Goal: Task Accomplishment & Management: Manage account settings

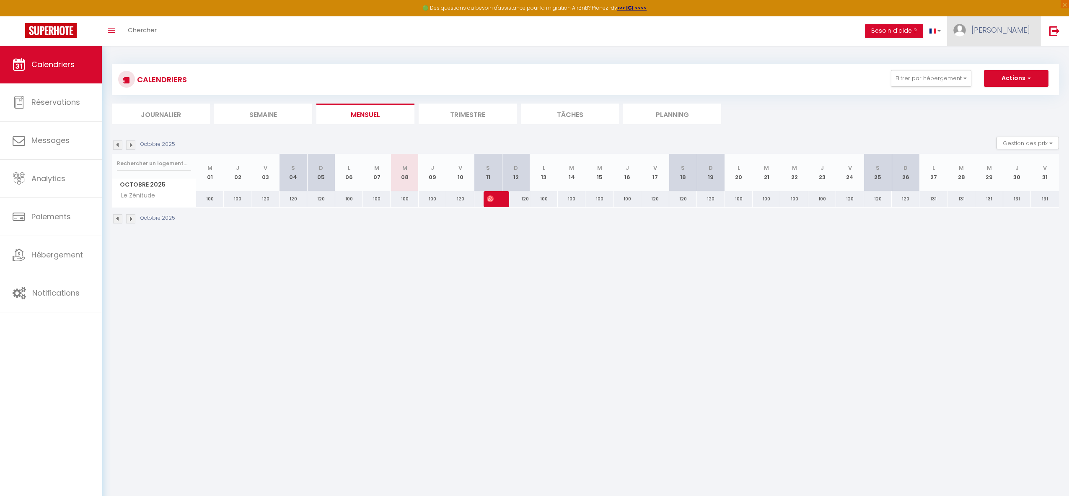
click at [1022, 32] on span "[PERSON_NAME]" at bounding box center [1000, 30] width 59 height 10
click at [1006, 58] on link "Paramètres" at bounding box center [1007, 58] width 62 height 14
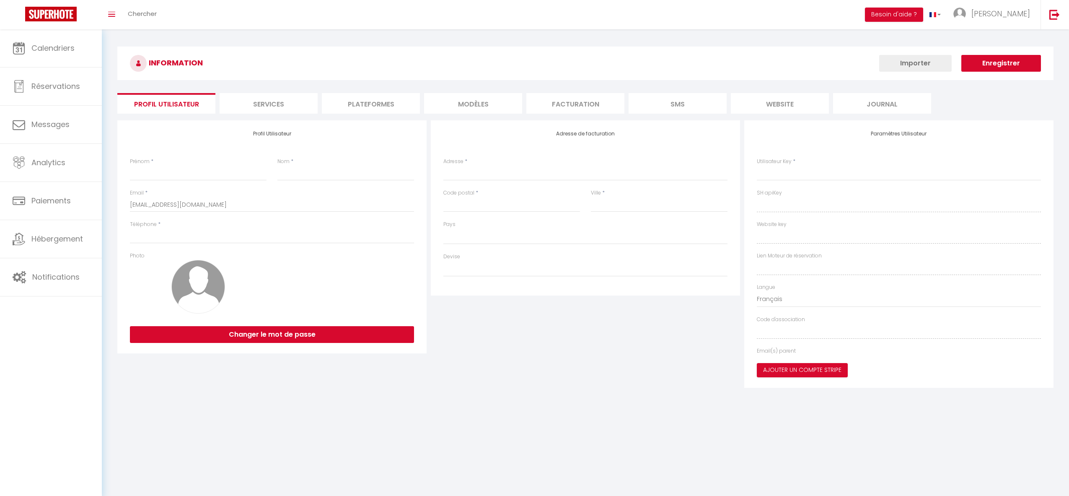
select select
click at [274, 102] on li "Services" at bounding box center [269, 103] width 98 height 21
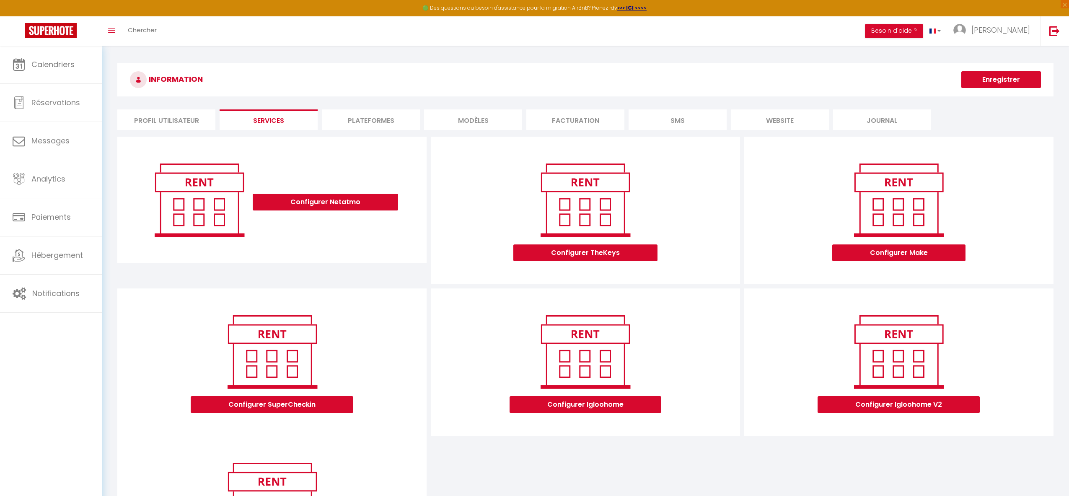
scroll to position [111, 0]
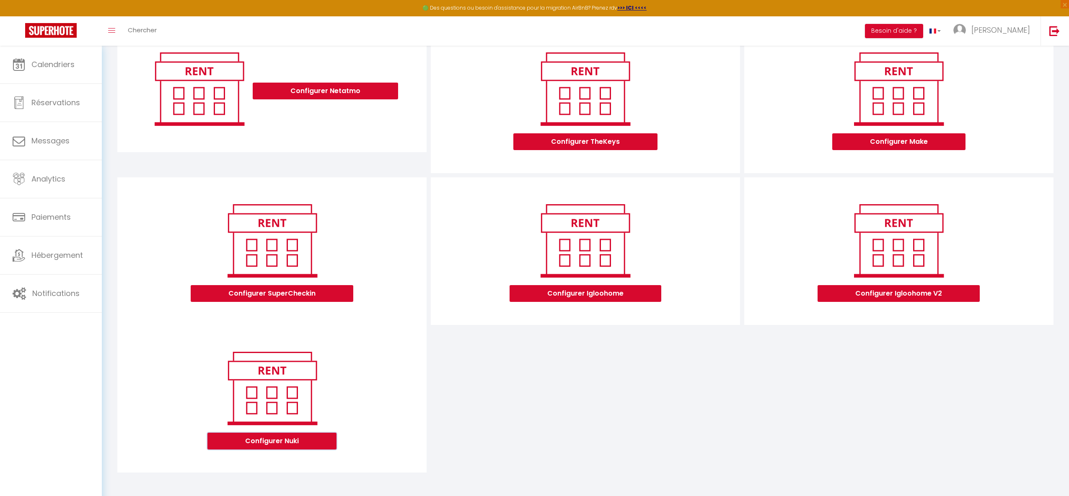
click at [272, 442] on button "Configurer Nuki" at bounding box center [271, 440] width 129 height 17
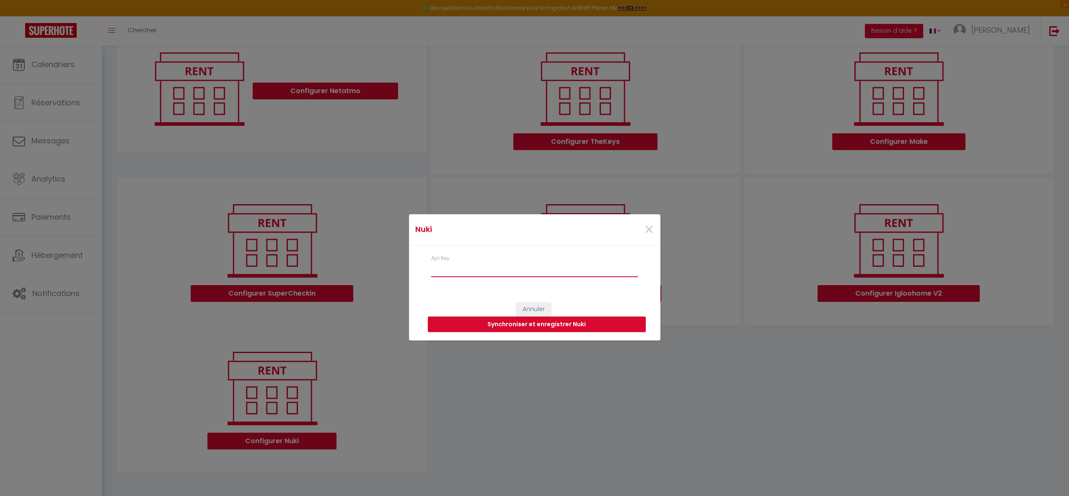
click at [437, 273] on input "Api Key" at bounding box center [534, 269] width 207 height 15
click at [445, 273] on input "Api Key" at bounding box center [534, 269] width 207 height 15
click at [465, 272] on input "Api Key" at bounding box center [534, 269] width 207 height 15
click at [468, 272] on input "Api Key" at bounding box center [534, 269] width 207 height 15
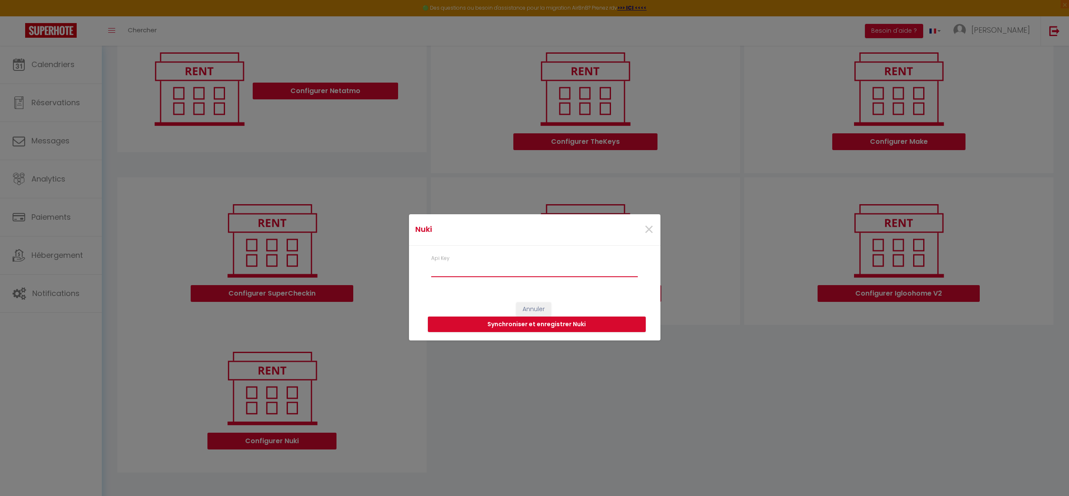
click at [481, 276] on input "Api Key" at bounding box center [534, 269] width 207 height 15
click at [521, 275] on input "Api Key" at bounding box center [534, 269] width 207 height 15
click at [518, 272] on input "Api Key" at bounding box center [534, 269] width 207 height 15
click at [496, 258] on div "Api Key" at bounding box center [535, 265] width 218 height 23
click at [473, 262] on div "Api Key" at bounding box center [535, 265] width 218 height 23
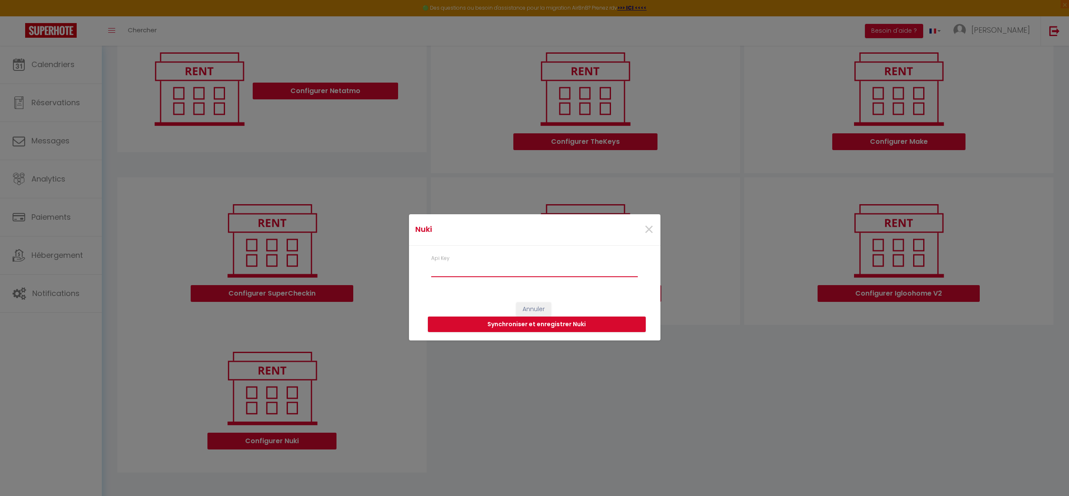
click at [458, 268] on input "Api Key" at bounding box center [534, 269] width 207 height 15
click at [449, 271] on input "Api Key" at bounding box center [534, 269] width 207 height 15
click at [447, 271] on input "Api Key" at bounding box center [534, 269] width 207 height 15
click at [446, 271] on input "Api Key" at bounding box center [534, 269] width 207 height 15
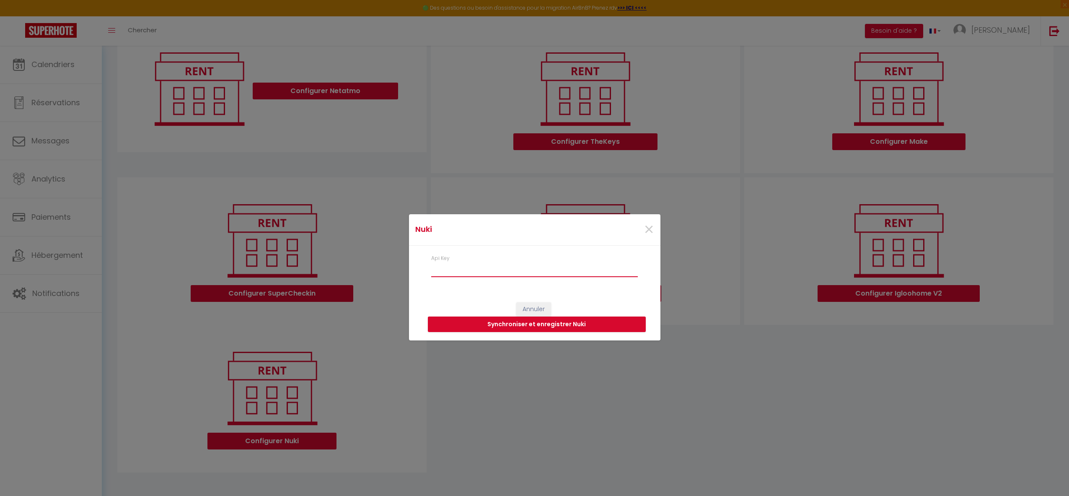
click at [446, 271] on input "Api Key" at bounding box center [534, 269] width 207 height 15
click at [449, 270] on input "Api Key" at bounding box center [534, 269] width 207 height 15
click at [449, 272] on input "Api Key" at bounding box center [534, 269] width 207 height 15
click at [438, 272] on input "Api Key" at bounding box center [534, 269] width 207 height 15
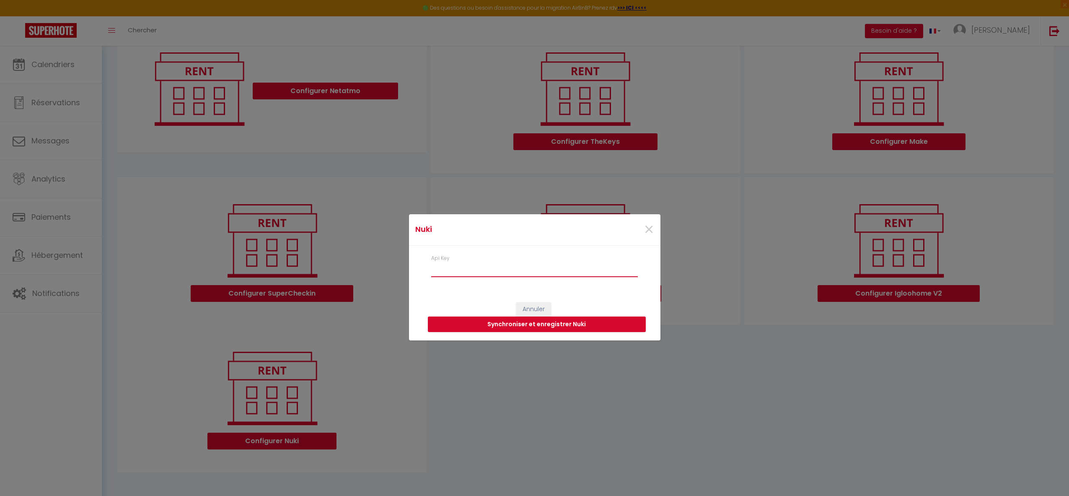
click at [446, 271] on input "Api Key" at bounding box center [534, 269] width 207 height 15
click at [648, 228] on span "×" at bounding box center [649, 229] width 10 height 25
click at [647, 229] on div "Configurer Igloohome" at bounding box center [585, 250] width 141 height 101
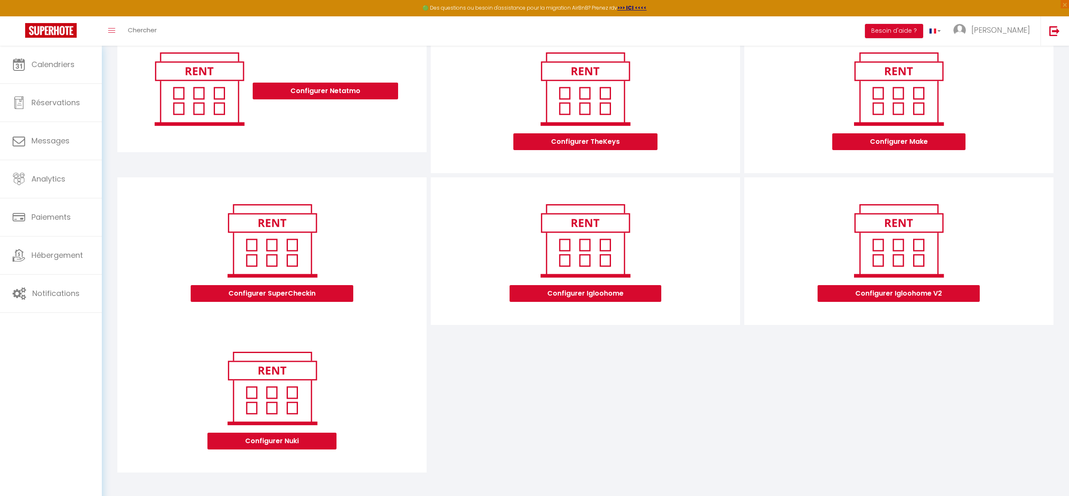
type input "7aa204b9df74393a894f6ab3defbba928a67e67dc3d38a1dbe2424eafb37dd74f0423e723b3889b4"
click at [258, 440] on button "Configurer Nuki" at bounding box center [271, 440] width 129 height 17
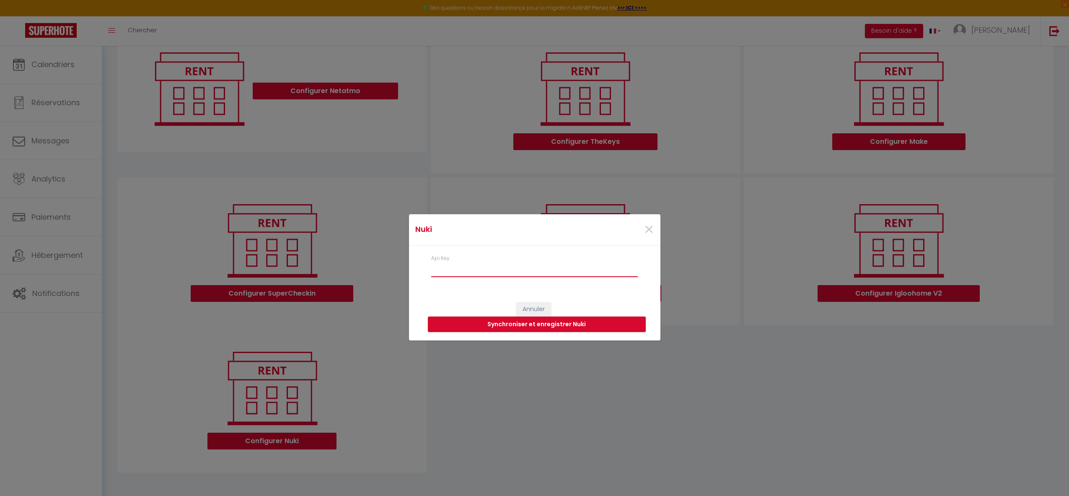
click at [438, 273] on input "Api Key" at bounding box center [534, 269] width 207 height 15
paste input "7aa204b9df74393a894f6ab3defbba928a67e67dc3d38a1dbe2424eafb37dd74f0423e723b3889b4"
click at [533, 323] on button "Synchroniser et enregistrer Nuki" at bounding box center [537, 324] width 218 height 16
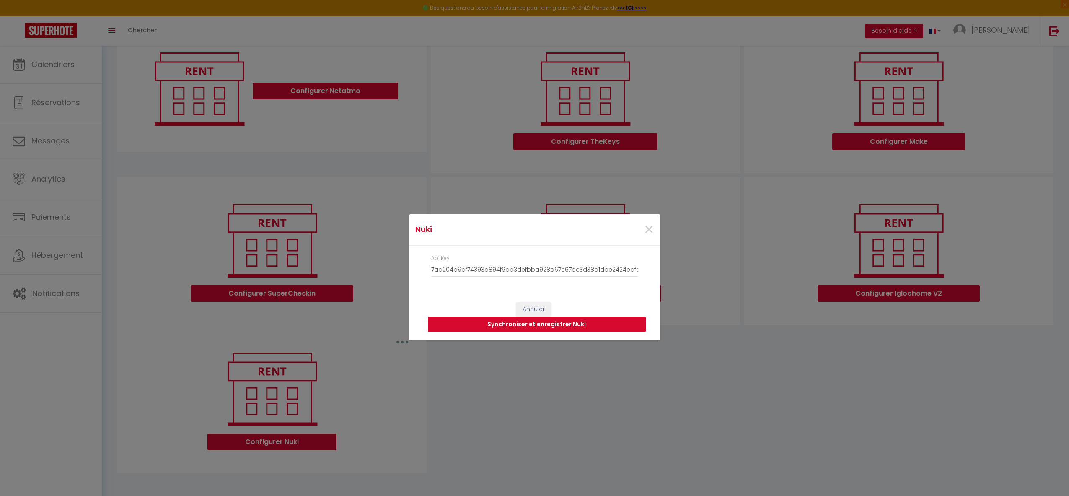
click at [529, 321] on button "Synchroniser et enregistrer Nuki" at bounding box center [537, 324] width 218 height 16
click at [554, 324] on button "Synchroniser et enregistrer Nuki" at bounding box center [537, 324] width 218 height 16
click at [959, 48] on div "Oups, l'échec de l'obtention des verrous !" at bounding box center [1007, 49] width 96 height 16
click at [509, 322] on button "Synchroniser et enregistrer Nuki" at bounding box center [537, 324] width 218 height 16
click at [950, 45] on div "Oups, l'échec de l'obtention des verrous !" at bounding box center [1001, 48] width 126 height 29
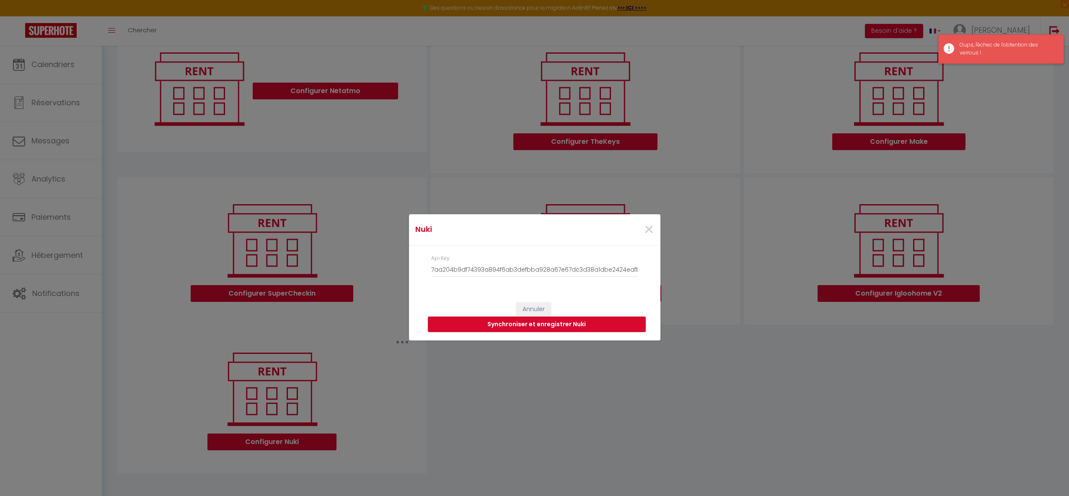
click at [988, 46] on div "Oups, l'échec de l'obtention des verrous !" at bounding box center [1007, 49] width 96 height 16
click at [988, 46] on div "Nuki × Api Key 7aa204b9df74393a894f6ab3defbba928a67e67dc3d38a1dbe2424eafb37dd74…" at bounding box center [534, 248] width 1069 height 496
click at [517, 325] on button "Synchroniser et enregistrer Nuki" at bounding box center [537, 324] width 218 height 16
click at [473, 172] on div "Nuki × Api Key 7aa204b9df74393a894f6ab3defbba928a67e67dc3d38a1dbe2424eafb37dd74…" at bounding box center [534, 248] width 251 height 496
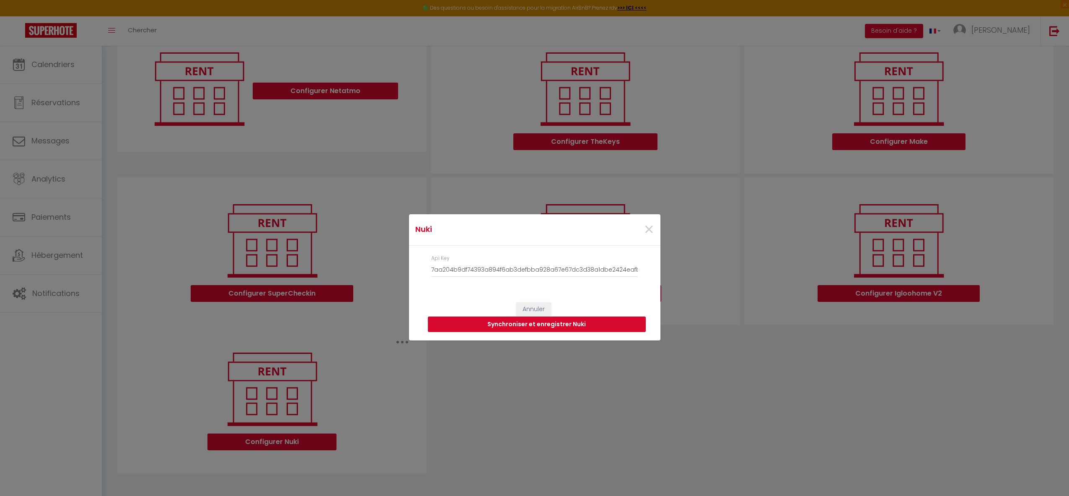
click at [548, 328] on button "Synchroniser et enregistrer Nuki" at bounding box center [537, 324] width 218 height 16
click at [538, 323] on button "Synchroniser et enregistrer Nuki" at bounding box center [537, 324] width 218 height 16
click at [649, 232] on span "×" at bounding box center [649, 229] width 10 height 25
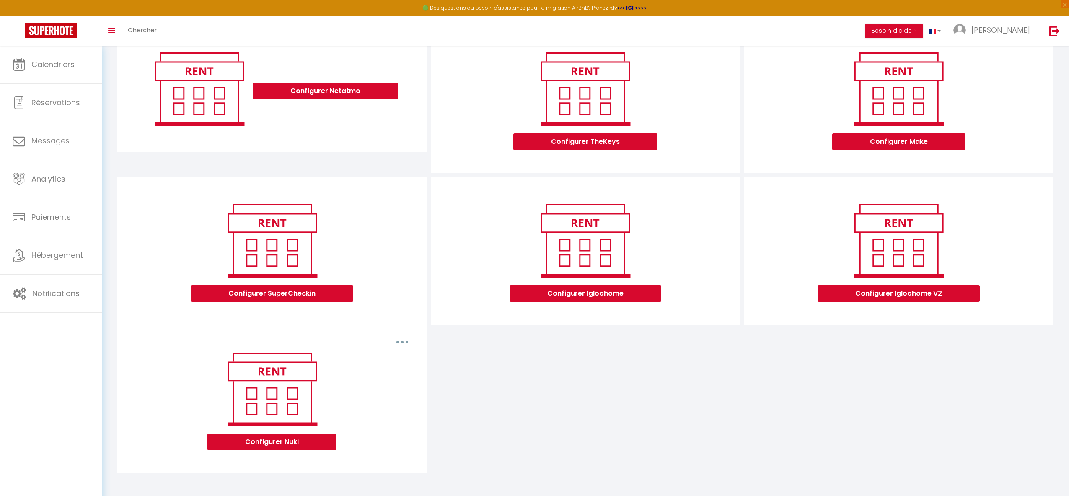
click at [272, 449] on div "Configurer Nuki" at bounding box center [271, 406] width 295 height 114
click at [293, 441] on button "Configurer Nuki" at bounding box center [271, 441] width 129 height 17
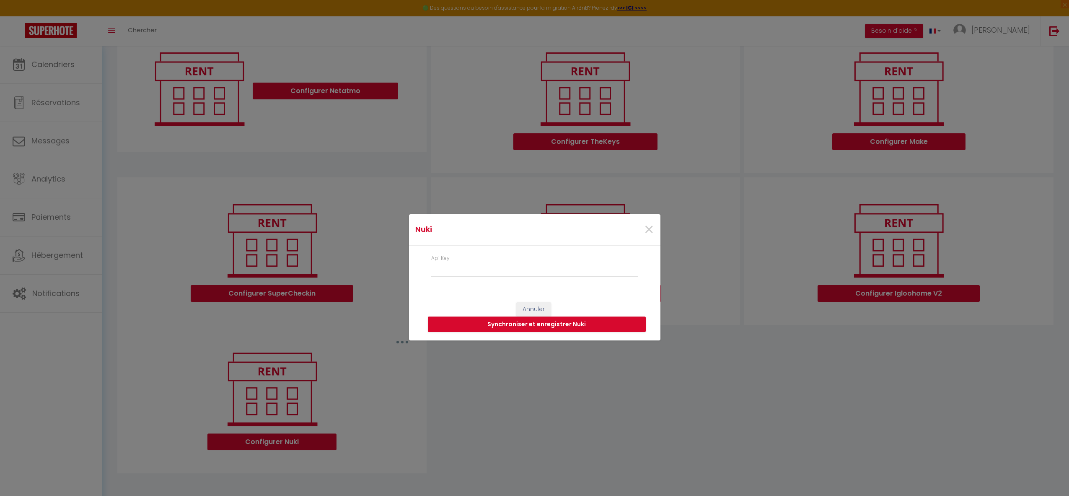
click at [293, 441] on div "Nuki × Api Key Annuler Synchroniser et enregistrer Nuki" at bounding box center [534, 248] width 1069 height 496
click at [447, 273] on input "Api Key" at bounding box center [534, 269] width 207 height 15
paste input "cdb17d63153c9cf1e05cfb2c13d0d8c7656b09cabb94a8dde8ce7a8ad1dff618e555678ef1d025e1"
type input "cdb17d63153c9cf1e05cfb2c13d0d8c7656b09cabb94a8dde8ce7a8ad1dff618e555678ef1d025e1"
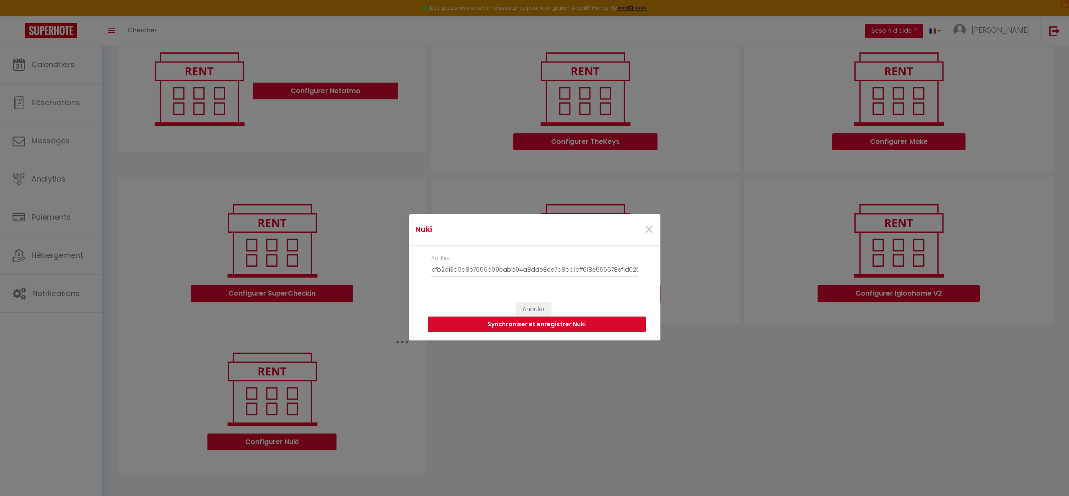
scroll to position [0, 0]
click at [542, 323] on button "Synchroniser et enregistrer Nuki" at bounding box center [537, 324] width 218 height 16
click at [536, 322] on button "Synchroniser et enregistrer Nuki" at bounding box center [537, 324] width 218 height 16
click at [549, 333] on div "Annuler Synchroniser et enregistrer Nuki" at bounding box center [534, 357] width 251 height 127
click at [551, 327] on button "Synchroniser et enregistrer Nuki" at bounding box center [537, 324] width 218 height 16
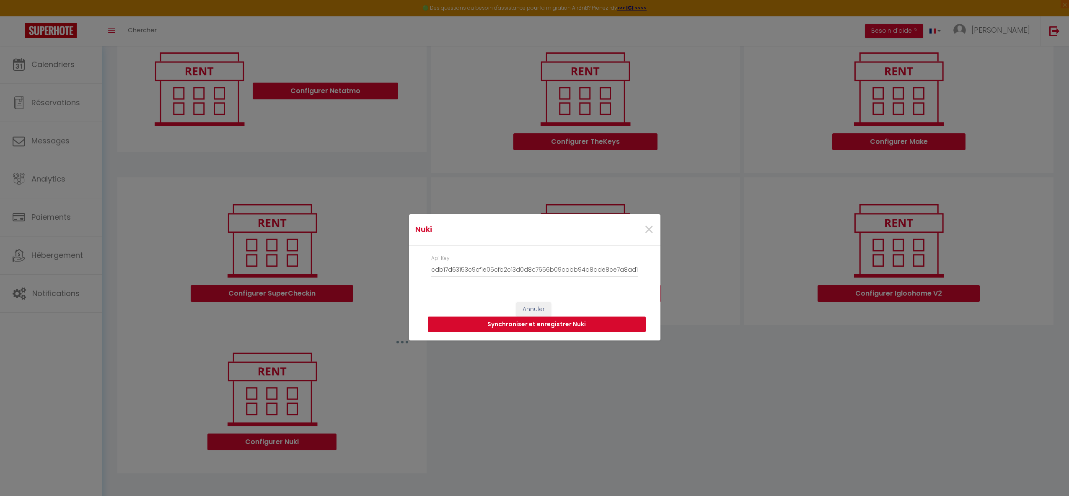
click at [551, 327] on button "Synchroniser et enregistrer Nuki" at bounding box center [537, 324] width 218 height 16
click at [557, 324] on button "Synchroniser et enregistrer Nuki" at bounding box center [537, 324] width 218 height 16
click at [553, 327] on button "Synchroniser et enregistrer Nuki" at bounding box center [537, 324] width 218 height 16
click at [556, 326] on button "Synchroniser et enregistrer Nuki" at bounding box center [537, 324] width 218 height 16
click at [555, 326] on button "Synchroniser et enregistrer Nuki" at bounding box center [537, 324] width 218 height 16
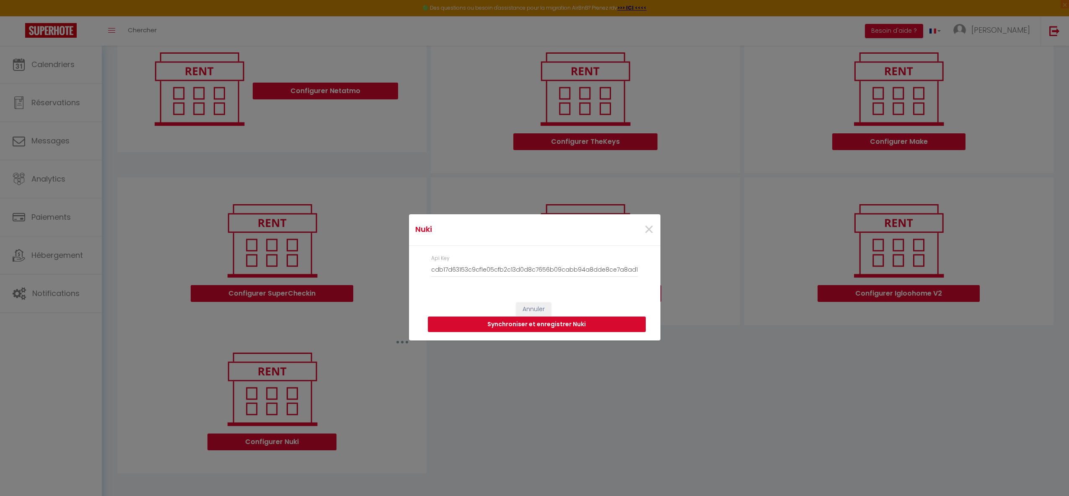
click at [530, 323] on button "Synchroniser et enregistrer Nuki" at bounding box center [537, 324] width 218 height 16
click at [648, 230] on span "×" at bounding box center [649, 229] width 10 height 25
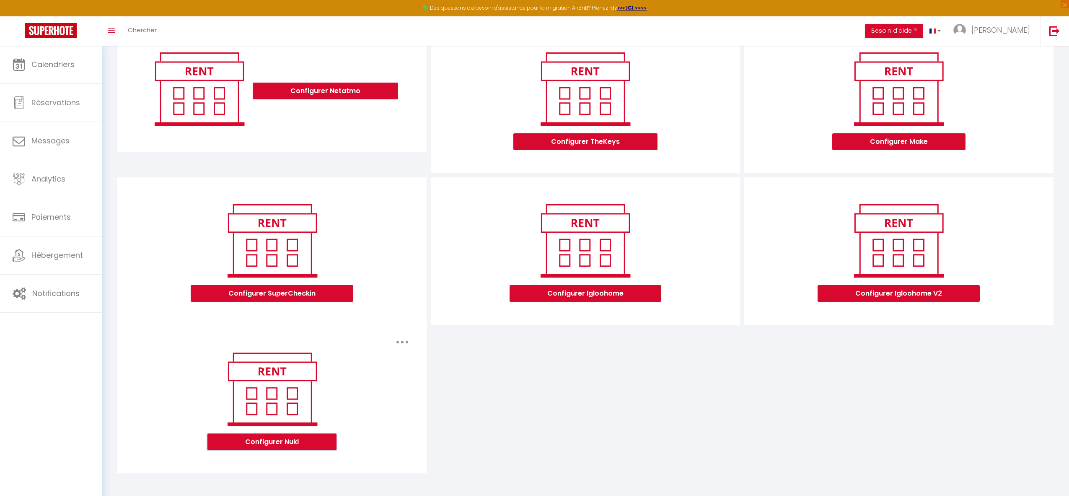
click at [288, 444] on button "Configurer Nuki" at bounding box center [271, 441] width 129 height 17
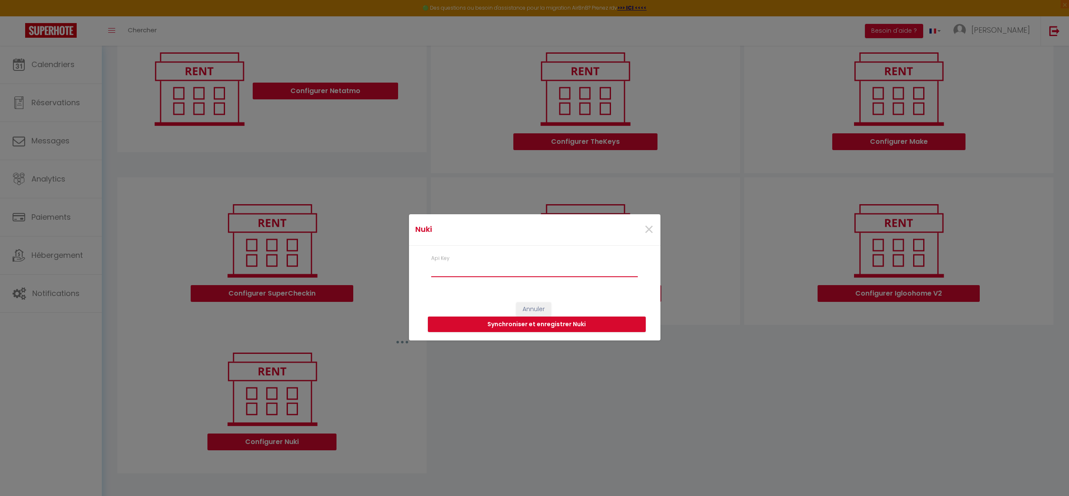
click at [438, 273] on input "Api Key" at bounding box center [534, 269] width 207 height 15
paste input "e3684724094595e9b17f1bd98741358f99855d6a9f91157a88d5ff57c63311bdb9ae029dba68f5be"
type input "e3684724094595e9b17f1bd98741358f99855d6a9f91157a88d5ff57c63311bdb9ae029dba68f5be"
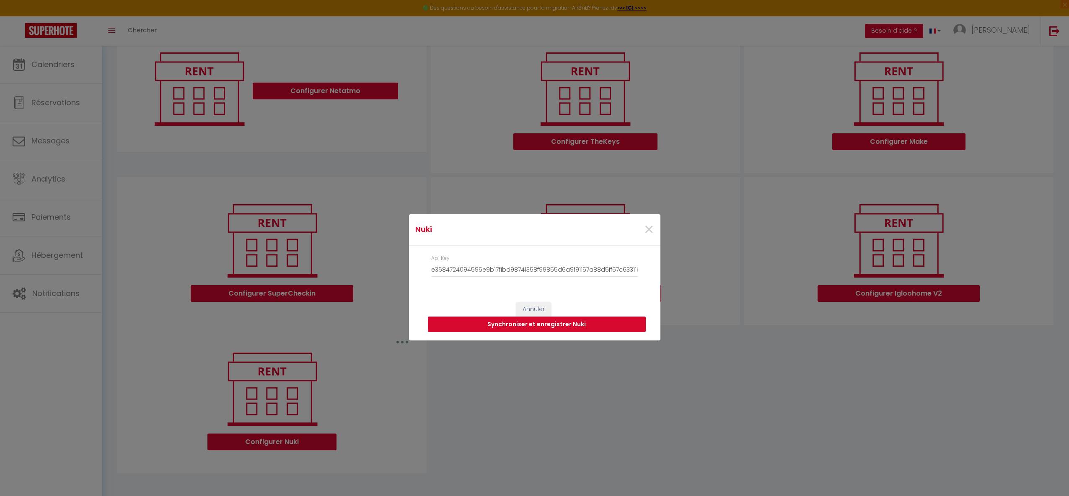
click at [530, 324] on button "Synchroniser et enregistrer Nuki" at bounding box center [537, 324] width 218 height 16
